Goal: Task Accomplishment & Management: Use online tool/utility

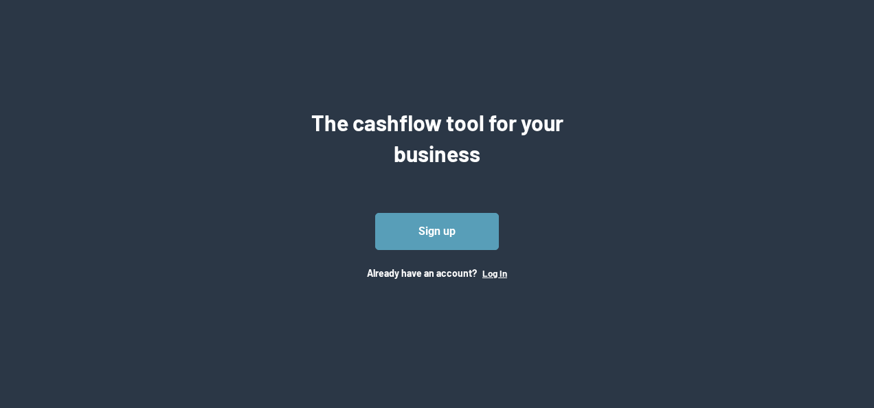
click at [502, 275] on button "Log In" at bounding box center [494, 273] width 25 height 11
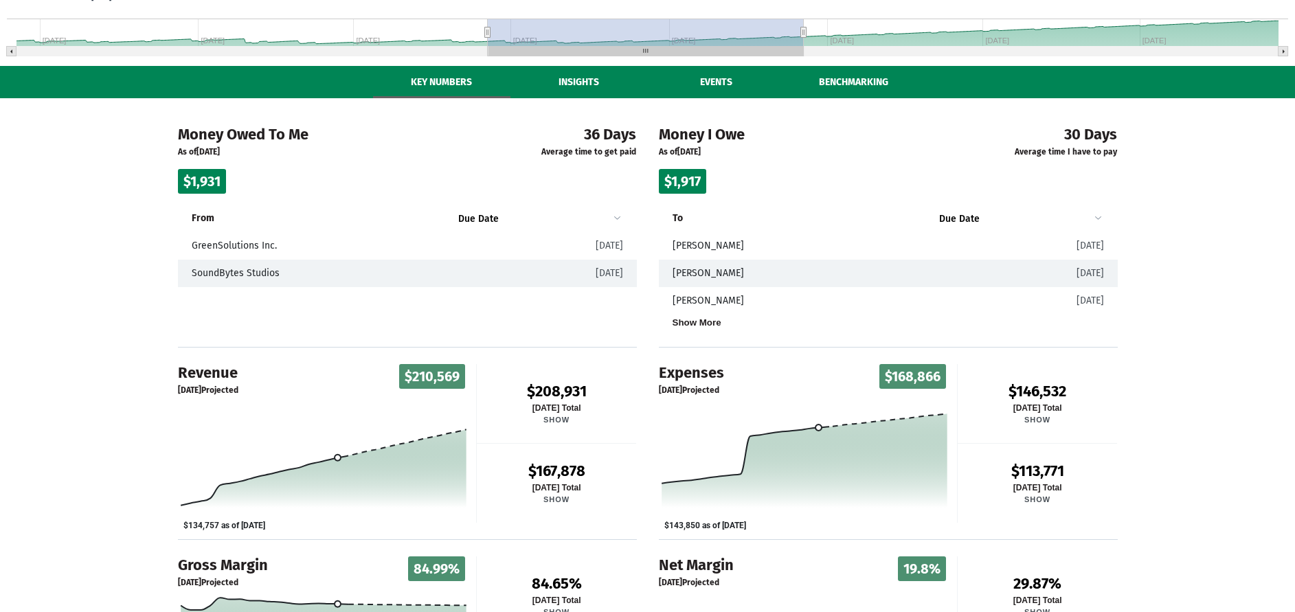
scroll to position [414, 0]
